Goal: Use online tool/utility: Utilize a website feature to perform a specific function

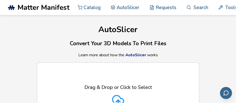
click at [114, 86] on p "Drag & Drop or Click to Select" at bounding box center [118, 87] width 68 height 6
click at [0, 0] on input "Drag & Drop or Click to Select Supported format: .stls, .obj, .zips, folders (M…" at bounding box center [0, 0] width 0 height 0
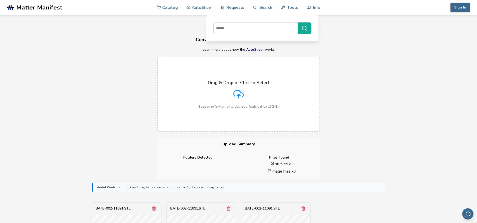
click at [236, 74] on div "Drag & Drop or Click to Select Supported format: .stls, .obj, .zips, folders (M…" at bounding box center [238, 94] width 477 height 85
click at [236, 54] on div "Drag & Drop or Click to Select Supported format: .stls, .obj, .zips, folders (M…" at bounding box center [238, 94] width 477 height 85
click at [236, 91] on icon at bounding box center [238, 93] width 10 height 7
click at [0, 0] on input "Drag & Drop or Click to Select Supported format: .stls, .obj, .zips, folders (M…" at bounding box center [0, 0] width 0 height 0
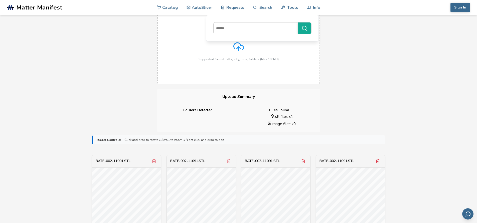
scroll to position [100, 0]
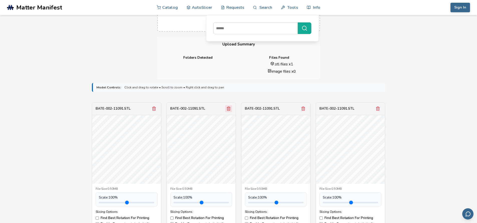
click at [227, 102] on polyline "Remove model" at bounding box center [229, 108] width 4 height 0
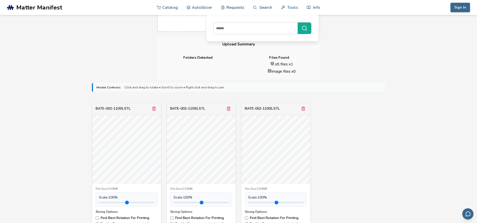
click at [227, 102] on polyline "Remove model" at bounding box center [229, 108] width 4 height 0
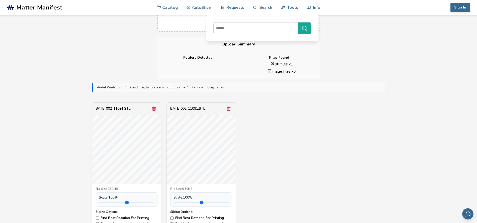
click at [227, 102] on polyline "Remove model" at bounding box center [229, 108] width 4 height 0
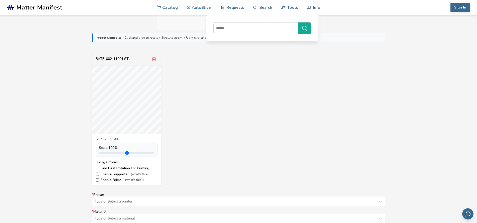
scroll to position [150, 0]
click at [96, 102] on label "Enable Brims (what's this?)" at bounding box center [127, 180] width 62 height 4
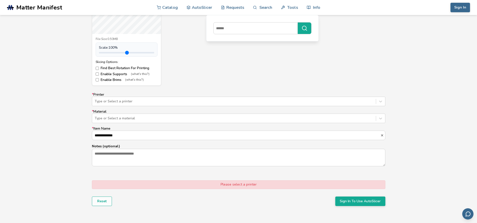
drag, startPoint x: 218, startPoint y: 183, endPoint x: 228, endPoint y: 184, distance: 9.8
click at [219, 102] on div "Please select a printer" at bounding box center [238, 185] width 293 height 9
click at [236, 102] on div "Please select a printer" at bounding box center [238, 185] width 293 height 9
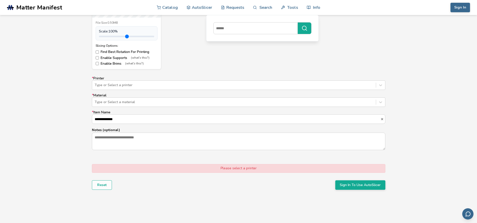
scroll to position [275, 0]
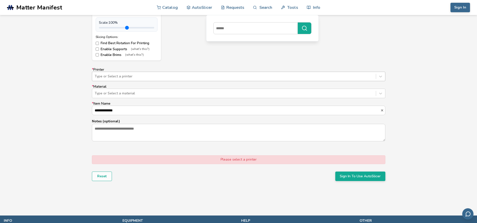
click at [124, 80] on div "Type or Select a printer" at bounding box center [238, 77] width 293 height 10
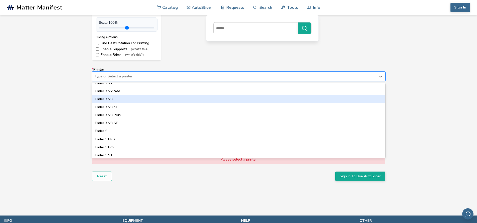
scroll to position [375, 0]
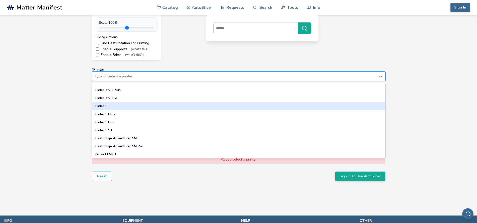
click at [140, 102] on div "Ender 5" at bounding box center [238, 106] width 293 height 8
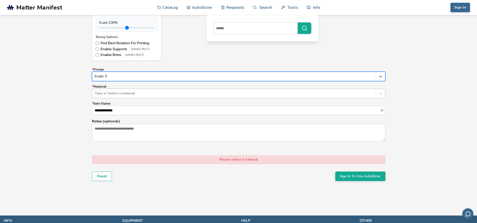
click at [126, 96] on div "Type or Select a material" at bounding box center [233, 93] width 283 height 7
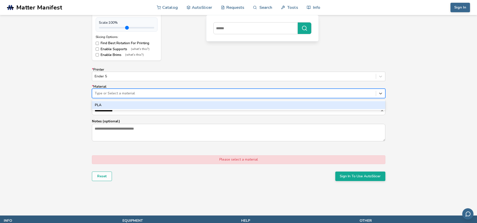
click at [121, 102] on div "PLA" at bounding box center [238, 105] width 293 height 8
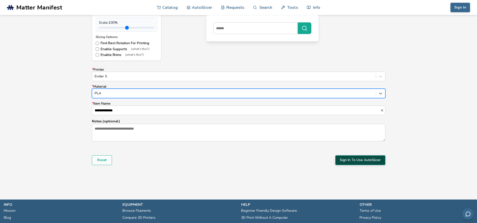
click at [236, 102] on button "Sign In To Use AutoSlicer" at bounding box center [360, 161] width 50 height 10
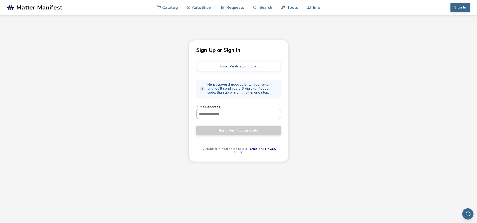
click at [233, 102] on input "* Email address" at bounding box center [238, 114] width 84 height 9
type input "**********"
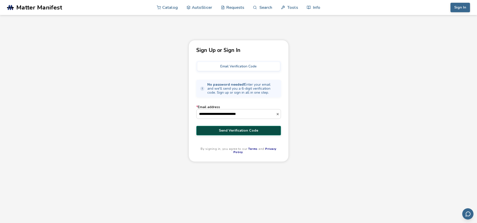
click at [233, 102] on button "Send Verification Code" at bounding box center [238, 131] width 85 height 10
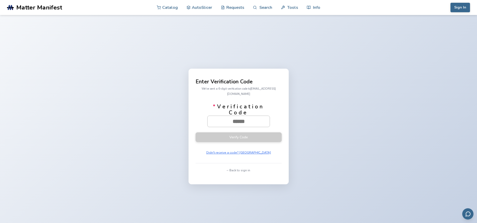
click at [232, 102] on input "* Verification Code" at bounding box center [238, 121] width 62 height 11
type input "******"
click at [236, 102] on button "Verify Code" at bounding box center [238, 137] width 86 height 10
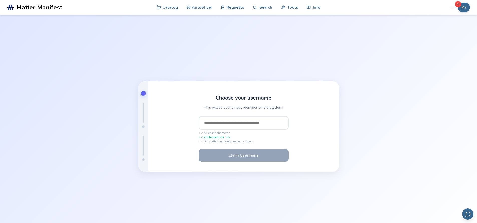
click at [225, 102] on input "text" at bounding box center [243, 123] width 90 height 14
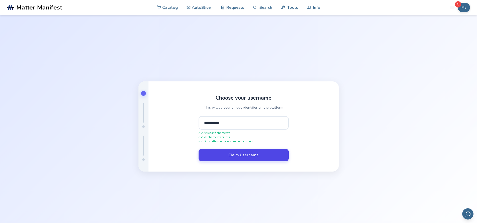
type input "**********"
click at [236, 102] on button "Claim Username" at bounding box center [243, 155] width 90 height 13
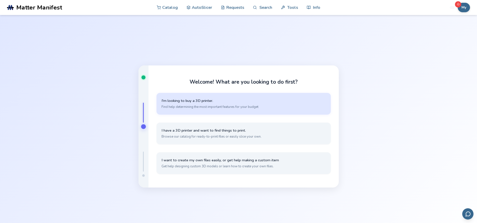
click at [221, 102] on button "I'm looking to buy a 3D printer. Find help determining the most important featu…" at bounding box center [243, 104] width 174 height 22
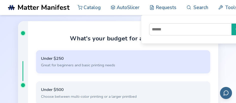
click at [71, 68] on button "Under $250 Great for beginners and basic printing needs" at bounding box center [123, 61] width 174 height 23
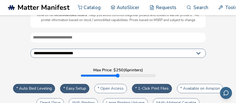
scroll to position [50, 0]
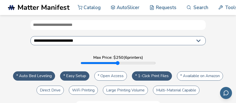
click at [69, 43] on select "**********" at bounding box center [118, 40] width 175 height 9
select select "*********"
click at [31, 36] on select "**********" at bounding box center [118, 40] width 175 height 9
type input "***"
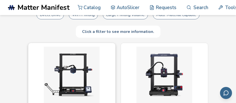
click at [63, 65] on img at bounding box center [72, 75] width 75 height 56
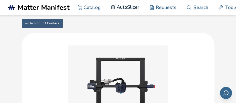
click at [128, 8] on link "AutoSlicer" at bounding box center [125, 7] width 29 height 15
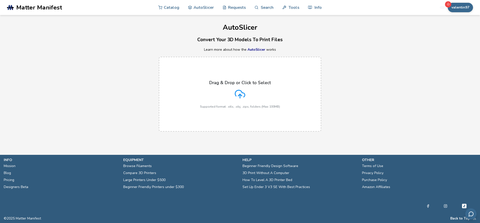
click at [230, 102] on p "Supported format: .stls, .obj, .zips, folders (Max 100MB)" at bounding box center [240, 107] width 80 height 4
click at [0, 0] on input "Drag & Drop or Click to Select Supported format: .stls, .obj, .zips, folders (M…" at bounding box center [0, 0] width 0 height 0
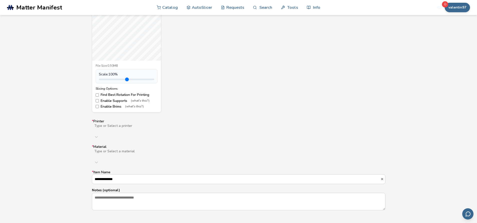
scroll to position [225, 0]
click at [99, 98] on label "Enable Supports (what's this?)" at bounding box center [127, 99] width 62 height 4
click at [102, 102] on div at bounding box center [173, 128] width 159 height 4
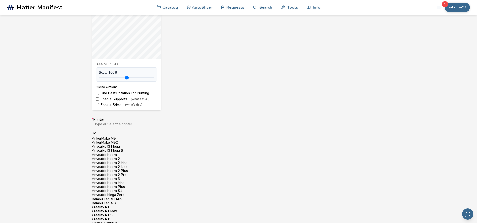
click at [108, 102] on div "AnkerMake M5" at bounding box center [238, 139] width 293 height 4
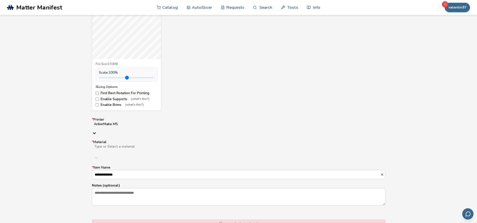
click at [114, 102] on div "AnkerMake M5" at bounding box center [238, 126] width 293 height 9
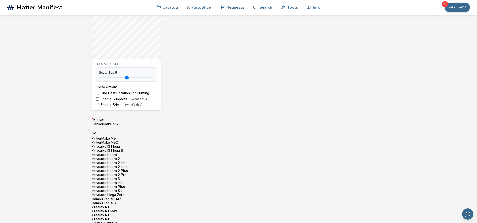
scroll to position [75, 0]
click at [126, 102] on div "Bambu Lab A1 Mini" at bounding box center [238, 199] width 293 height 4
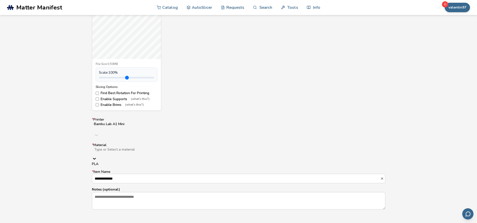
click at [122, 102] on div at bounding box center [173, 154] width 159 height 4
click at [109, 102] on div "PLA" at bounding box center [238, 164] width 293 height 4
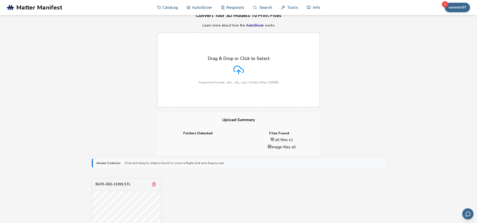
scroll to position [0, 0]
